Goal: Task Accomplishment & Management: Manage account settings

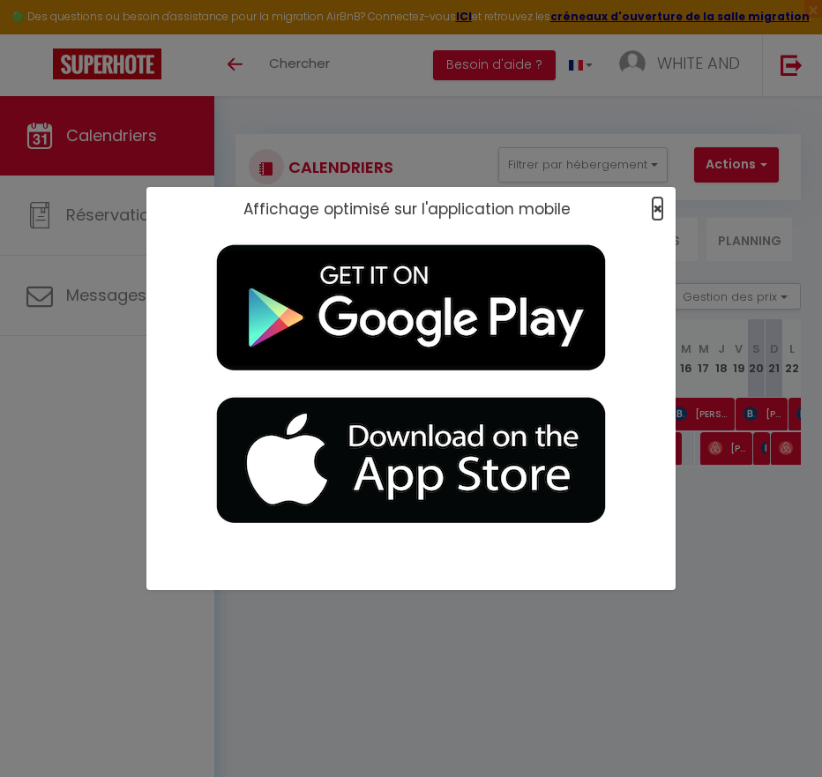
click at [661, 211] on span "×" at bounding box center [658, 209] width 10 height 22
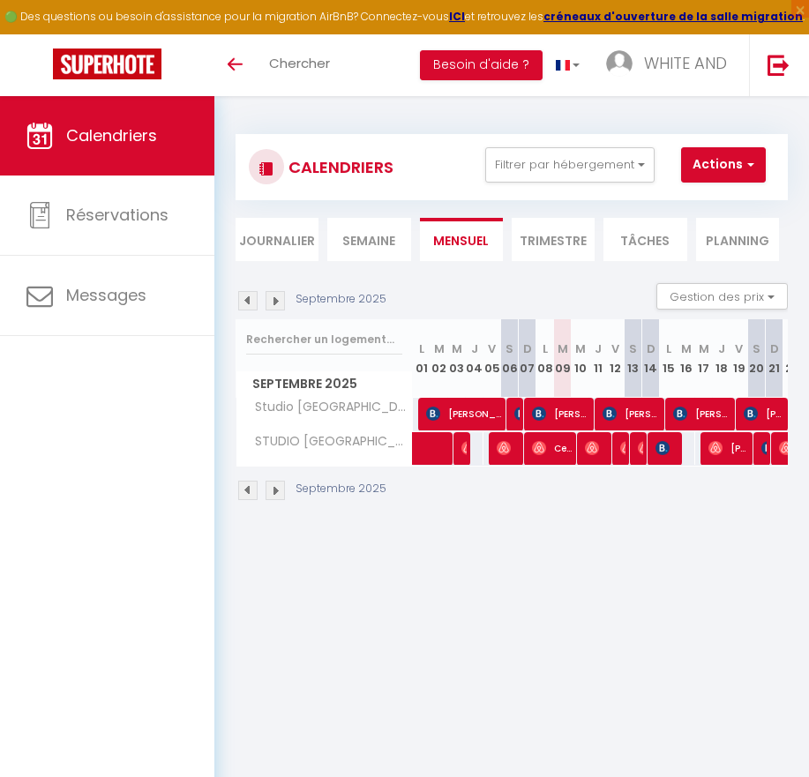
click at [362, 239] on li "Semaine" at bounding box center [368, 239] width 83 height 43
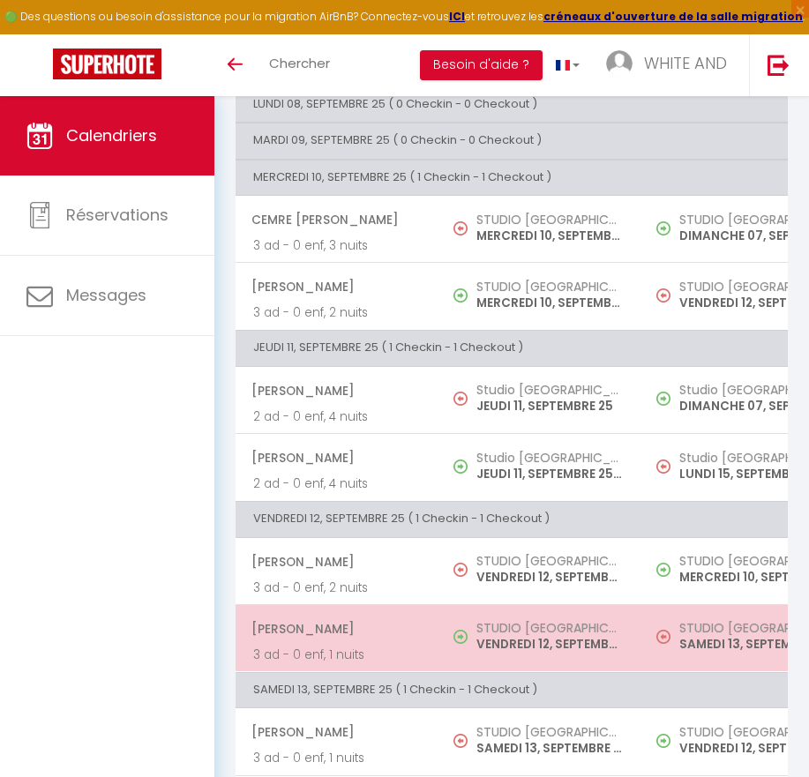
scroll to position [265, 0]
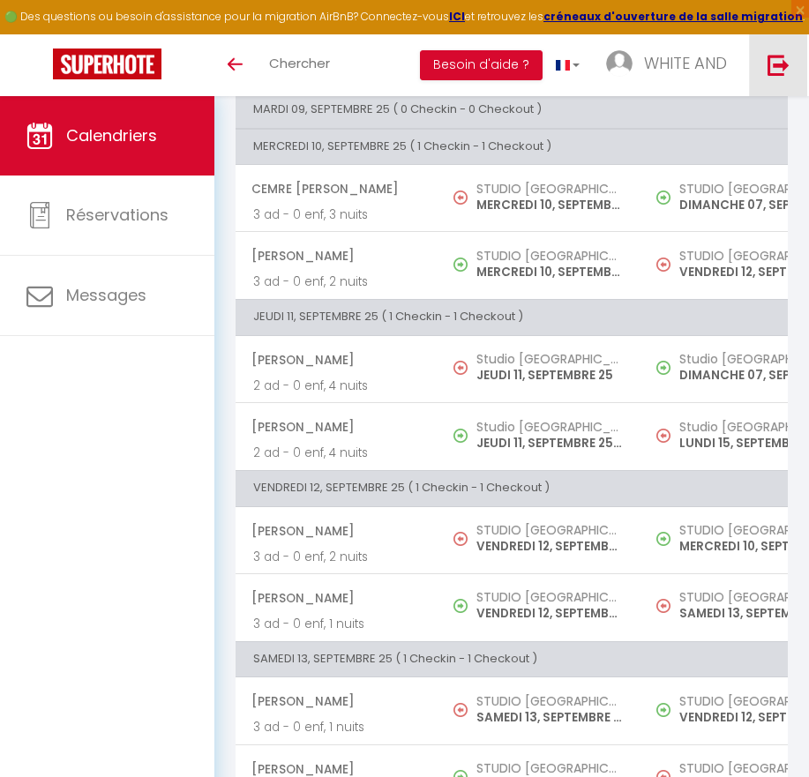
click at [776, 63] on img at bounding box center [778, 65] width 22 height 22
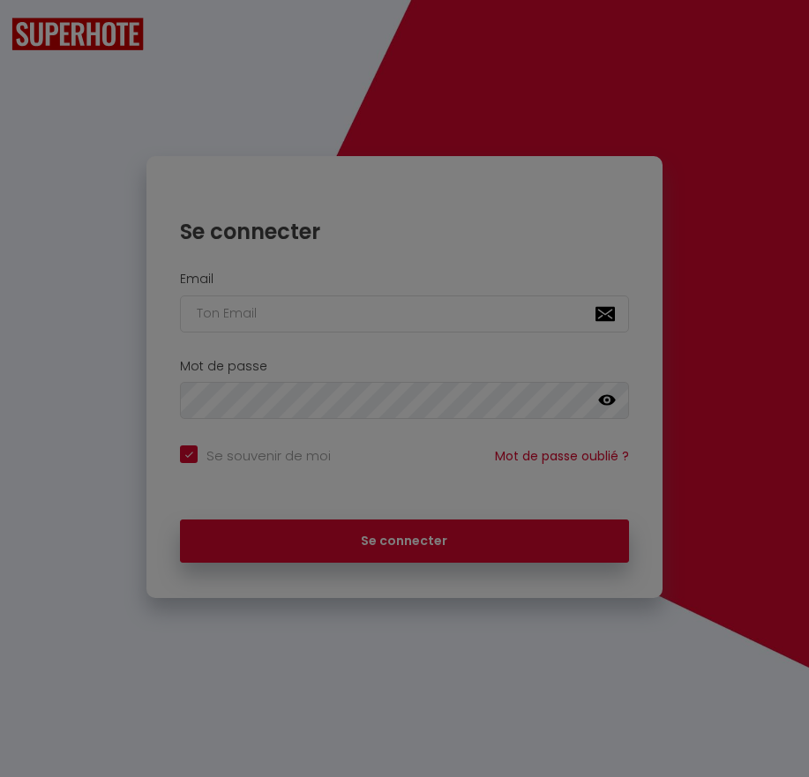
checkbox input "true"
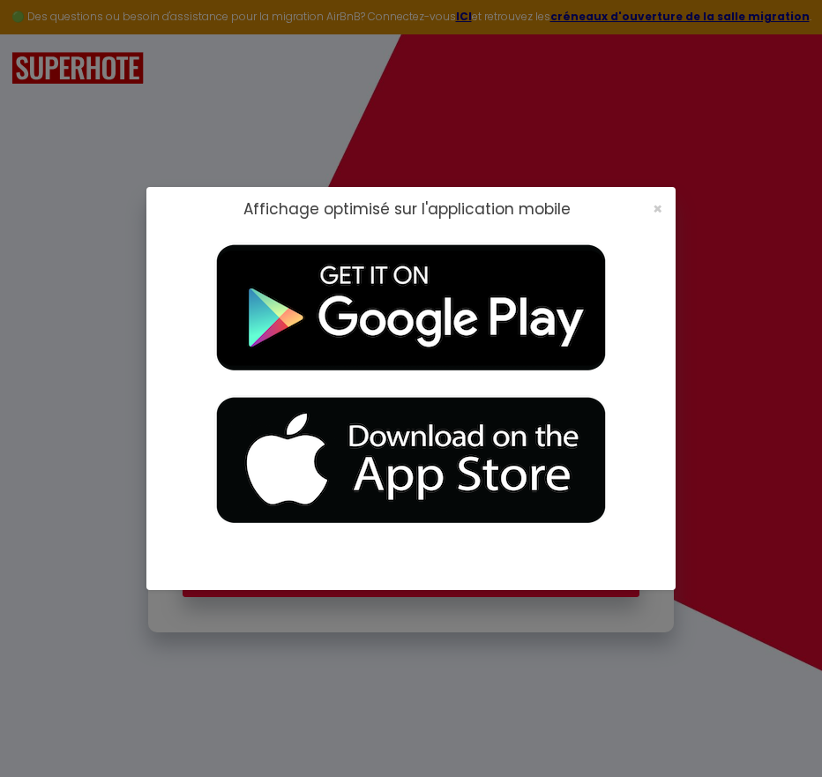
type input "[EMAIL_ADDRESS][DOMAIN_NAME]"
checkbox input "true"
click at [655, 214] on span "×" at bounding box center [658, 209] width 10 height 22
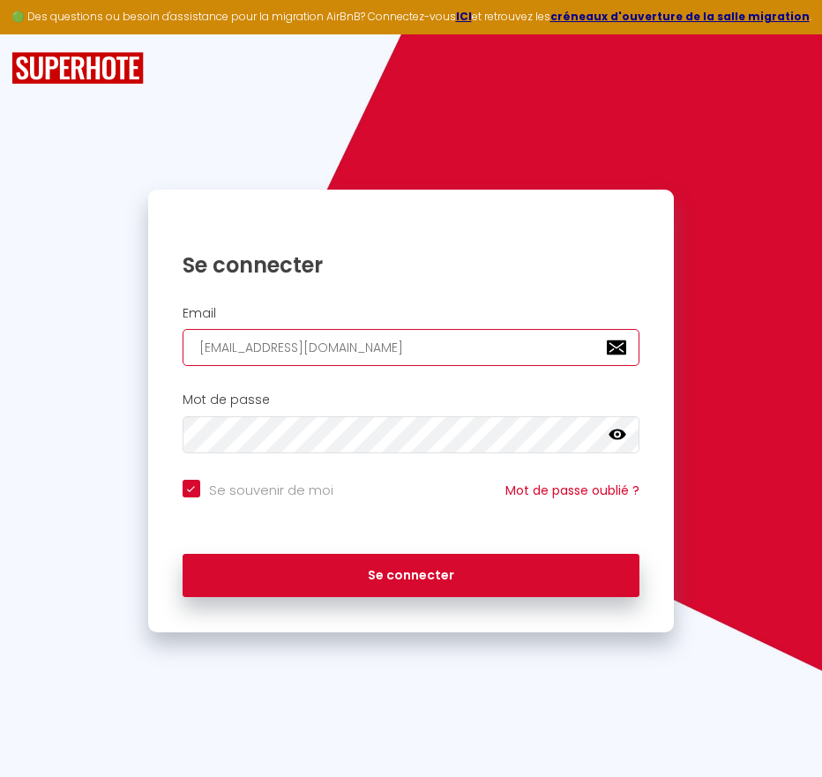
click at [464, 360] on input "[EMAIL_ADDRESS][DOMAIN_NAME]" at bounding box center [412, 347] width 458 height 37
type input "[EMAIL_ADDRESS][DOMAIN_NAME]"
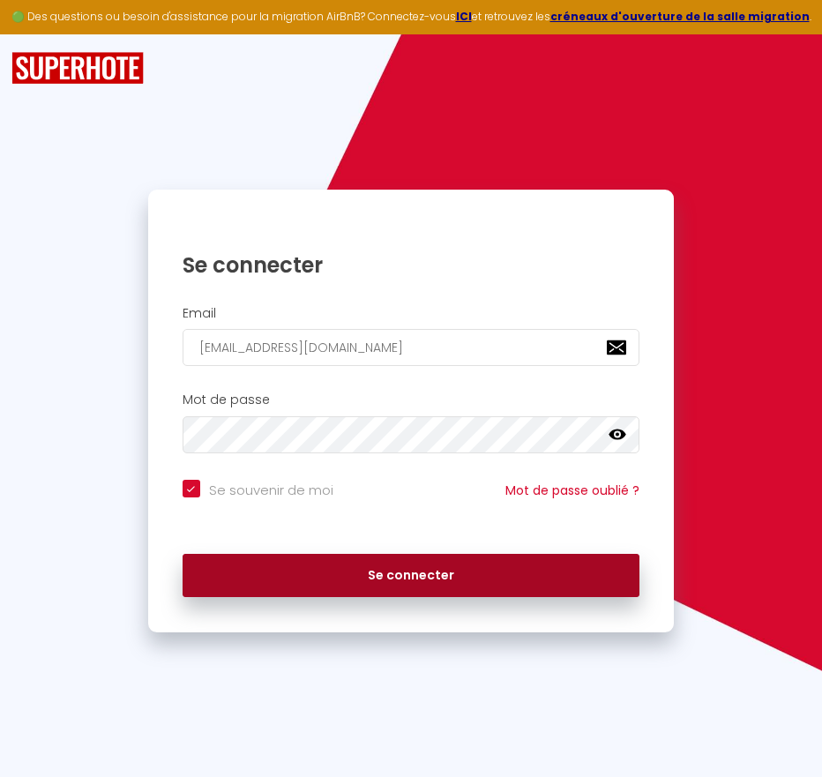
click at [315, 573] on button "Se connecter" at bounding box center [412, 576] width 458 height 44
checkbox input "true"
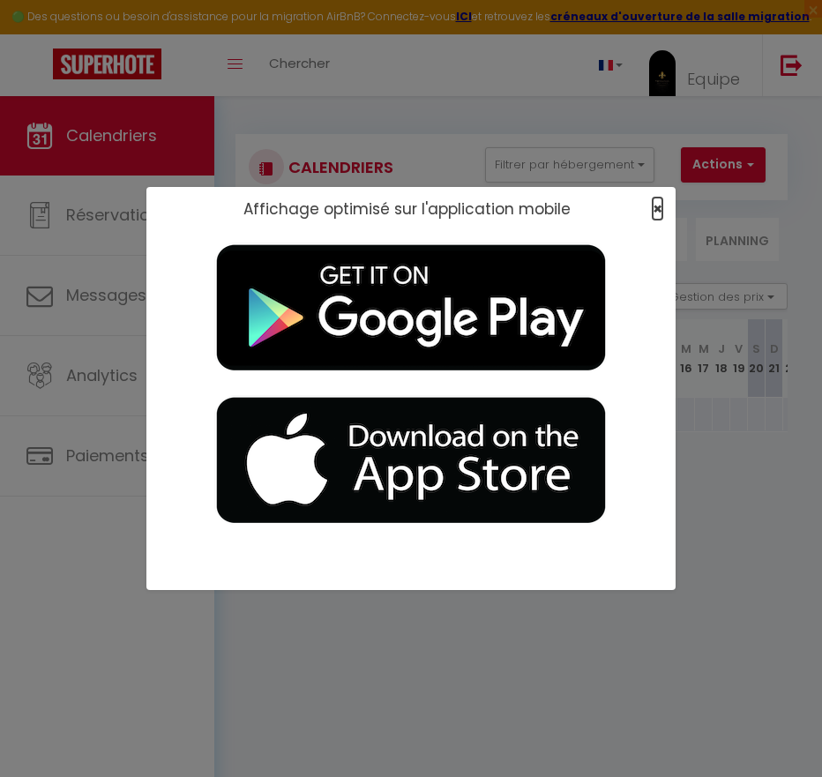
click at [656, 210] on span "×" at bounding box center [658, 209] width 10 height 22
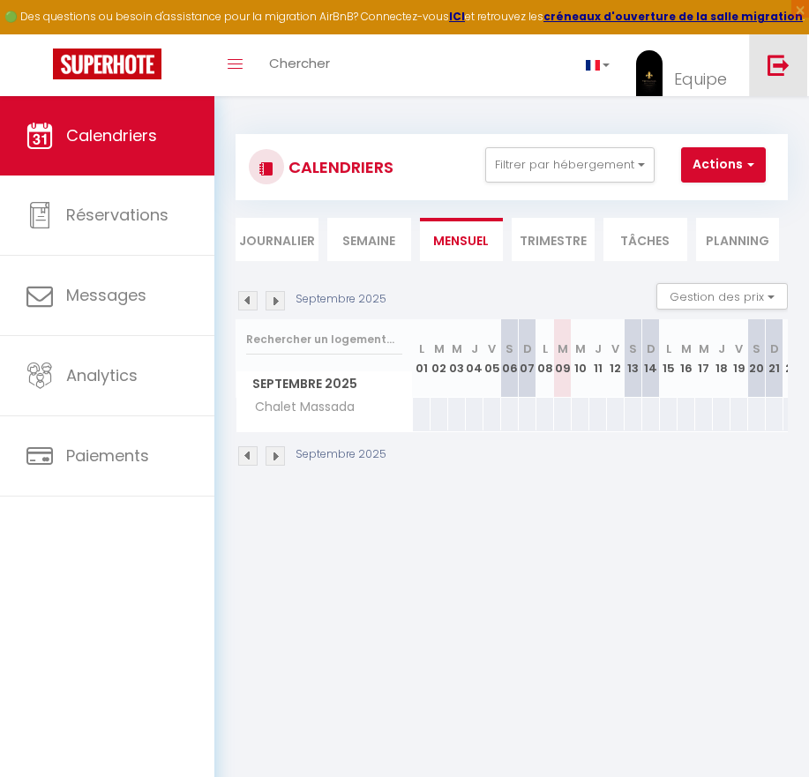
click at [777, 67] on img at bounding box center [778, 65] width 22 height 22
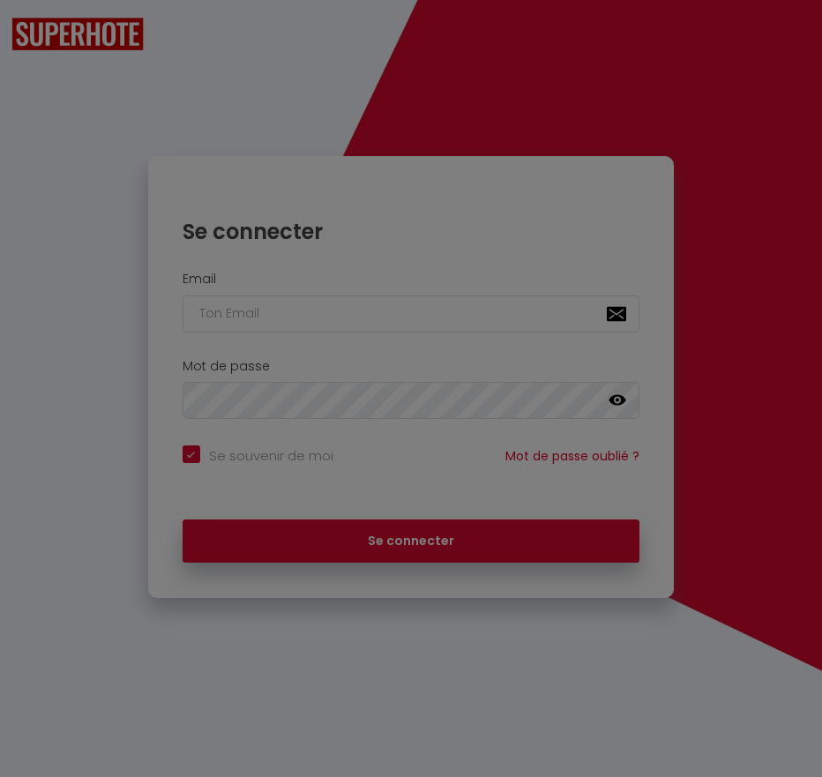
checkbox input "true"
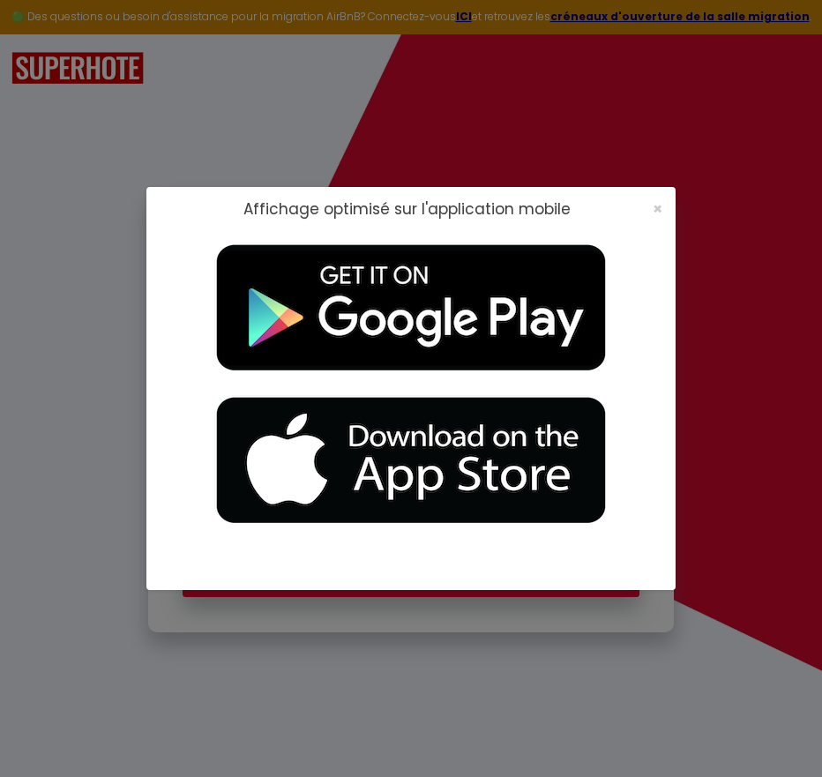
type input "[EMAIL_ADDRESS][DOMAIN_NAME]"
checkbox input "true"
click at [661, 212] on span "×" at bounding box center [658, 209] width 10 height 22
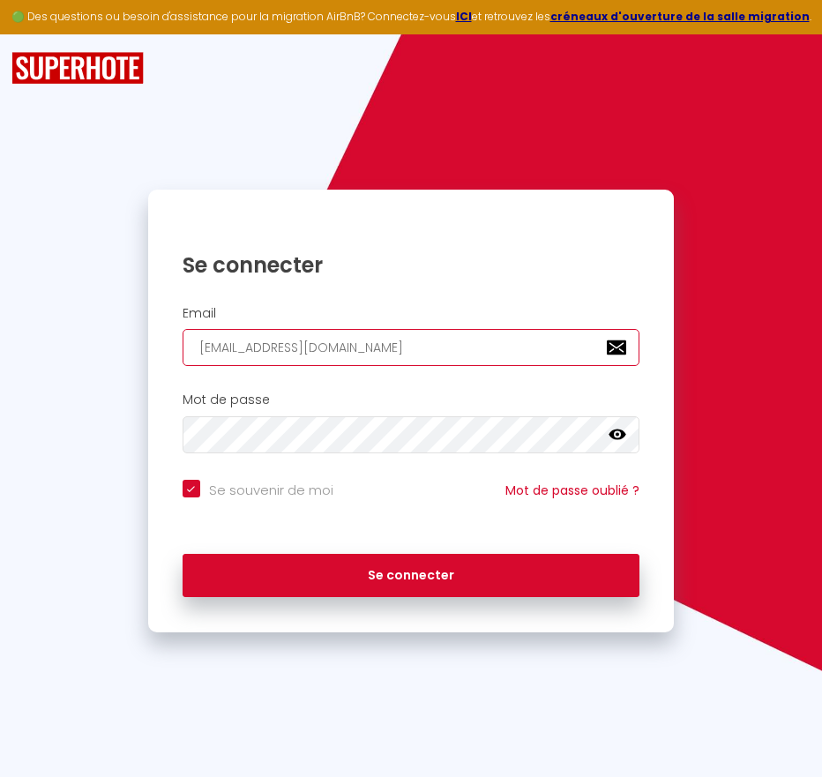
drag, startPoint x: 402, startPoint y: 333, endPoint x: 366, endPoint y: 328, distance: 36.5
click at [402, 333] on input "[EMAIL_ADDRESS][DOMAIN_NAME]" at bounding box center [412, 347] width 458 height 37
type input "[EMAIL_ADDRESS][DOMAIN_NAME]"
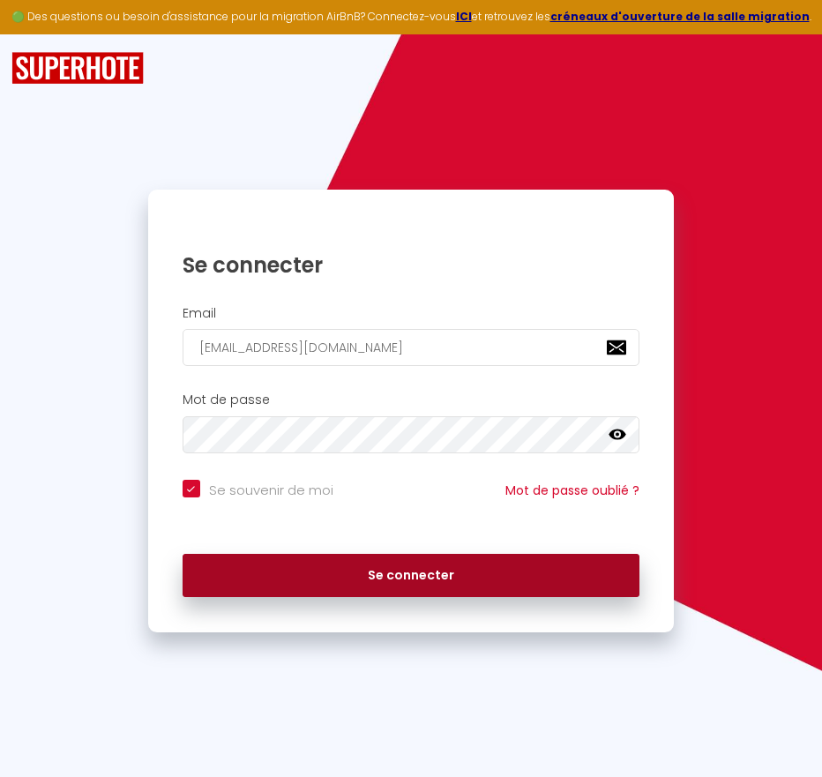
click at [321, 579] on button "Se connecter" at bounding box center [412, 576] width 458 height 44
checkbox input "true"
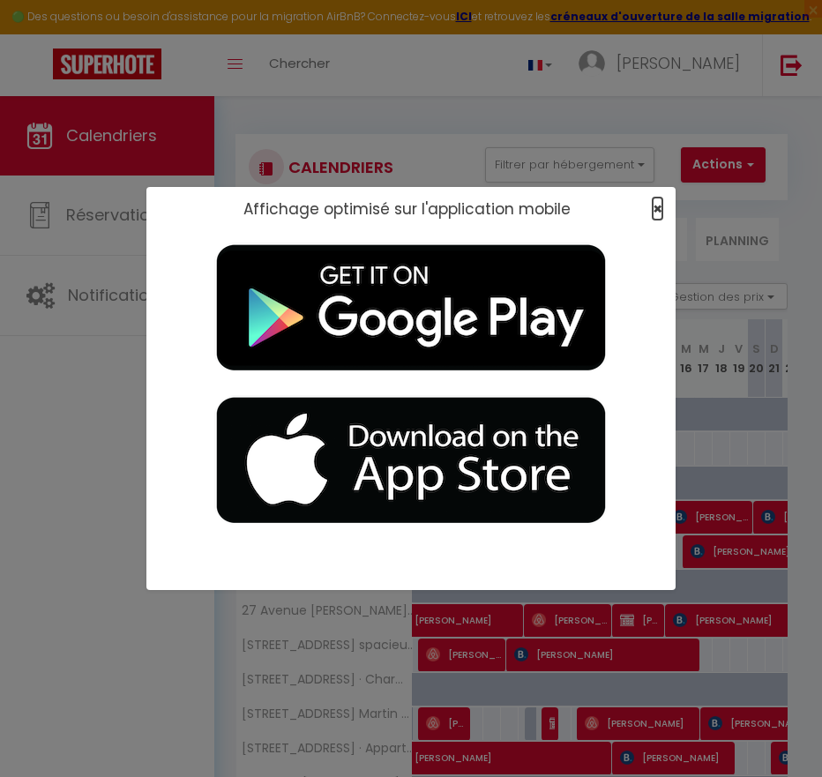
click at [661, 209] on span "×" at bounding box center [658, 209] width 10 height 22
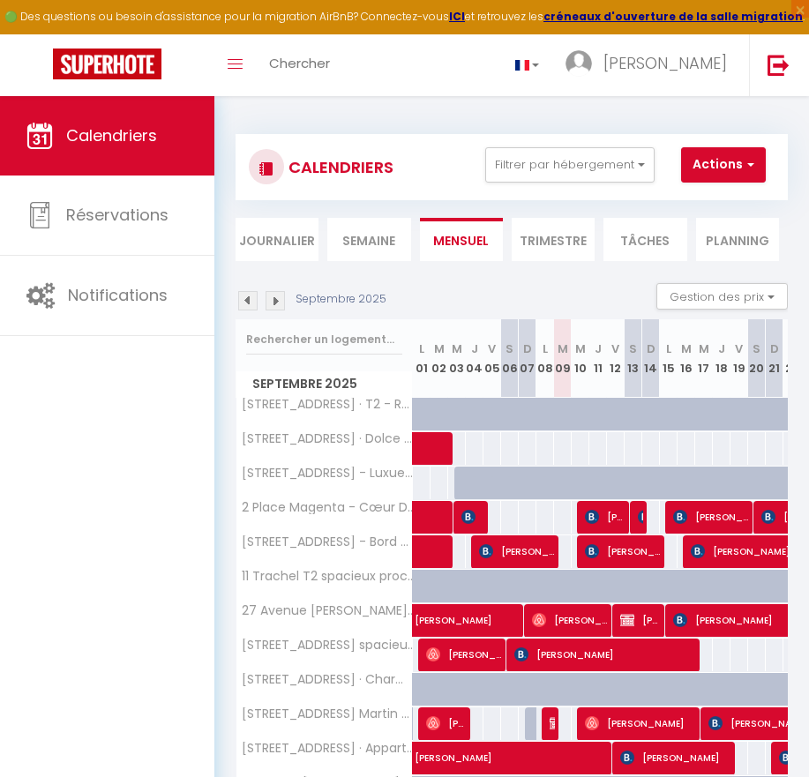
click at [376, 250] on li "Semaine" at bounding box center [368, 239] width 83 height 43
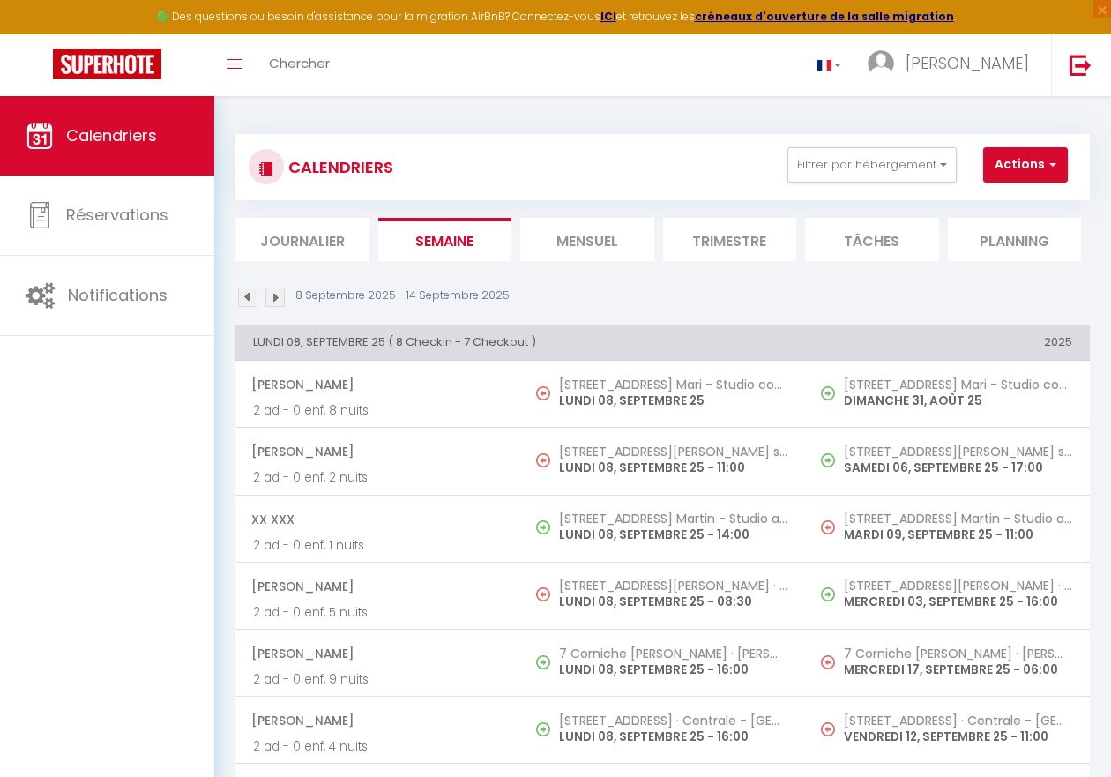
click at [266, 296] on img at bounding box center [274, 297] width 19 height 19
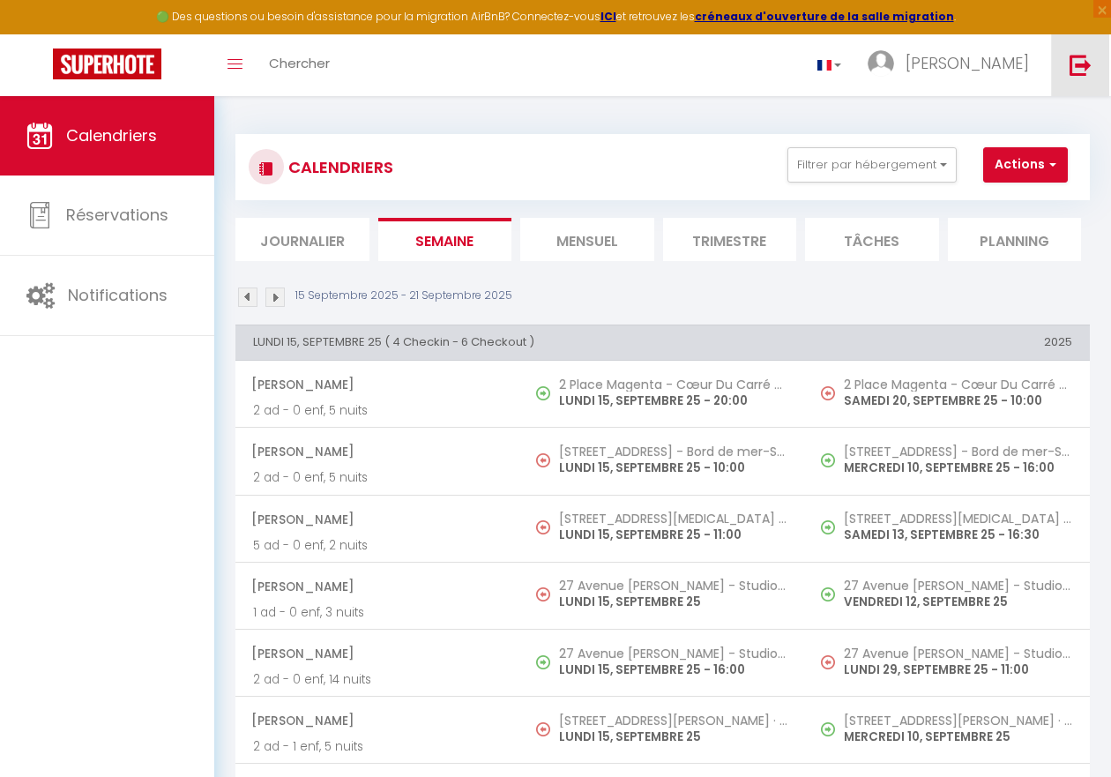
click at [821, 65] on img at bounding box center [1081, 65] width 22 height 22
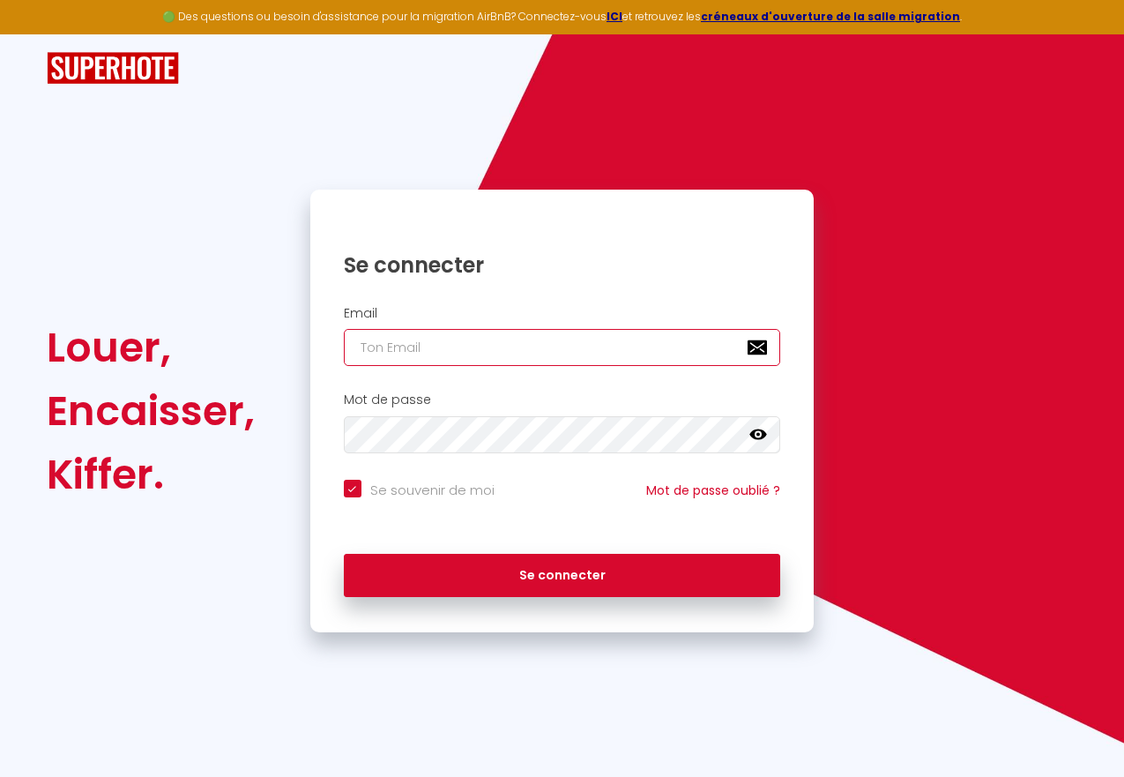
type input "[EMAIL_ADDRESS][DOMAIN_NAME]"
checkbox input "true"
drag, startPoint x: 587, startPoint y: 343, endPoint x: 574, endPoint y: 352, distance: 15.9
click at [587, 343] on input "[EMAIL_ADDRESS][DOMAIN_NAME]" at bounding box center [562, 347] width 437 height 37
